Goal: Navigation & Orientation: Go to known website

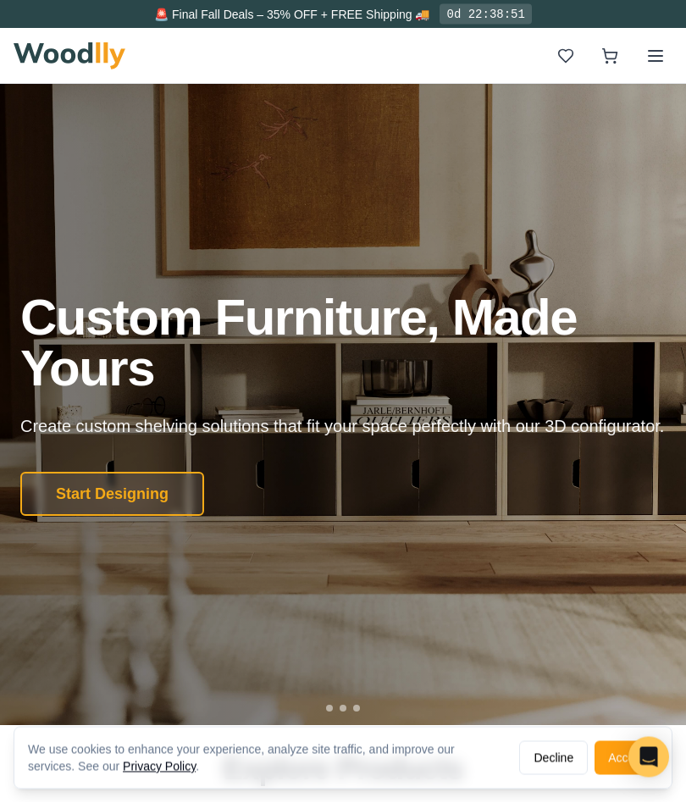
scroll to position [1, 0]
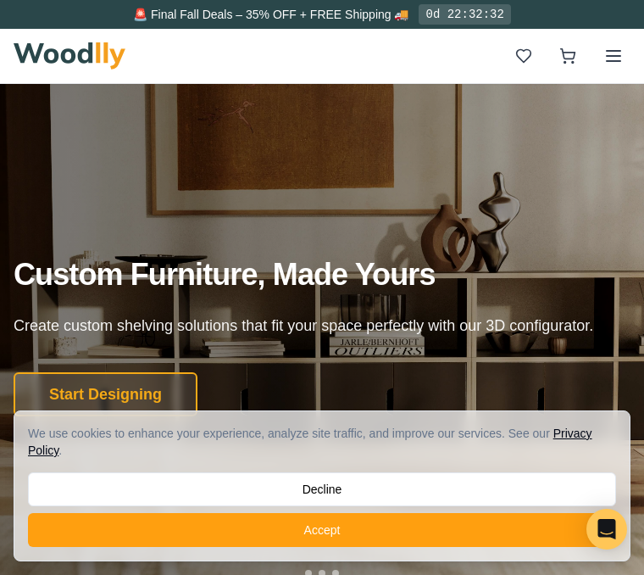
scroll to position [4, 0]
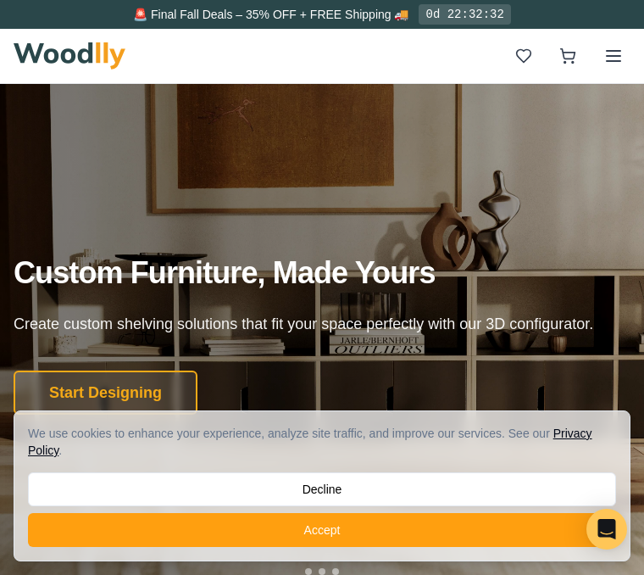
click at [322, 436] on div "We use cookies to enhance your experience, analyze site traffic, and improve ou…" at bounding box center [322, 442] width 588 height 34
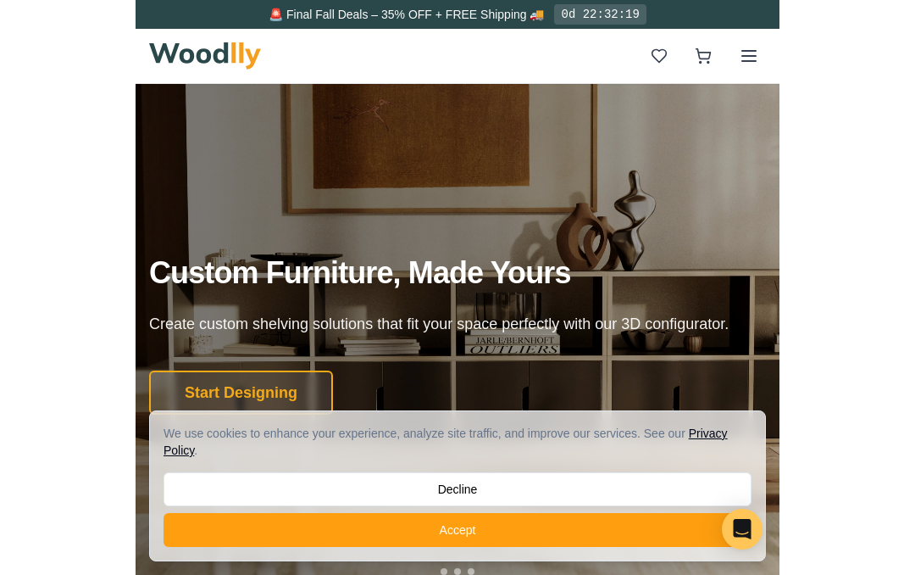
scroll to position [22, 0]
